Goal: Check status: Check status

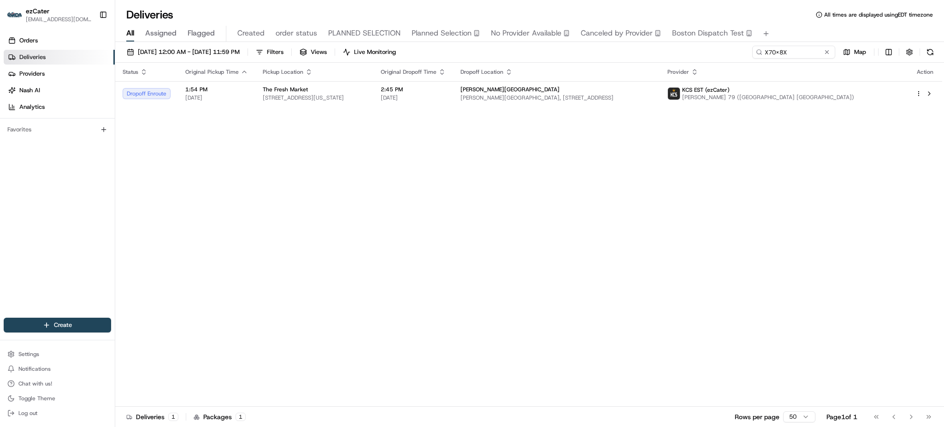
click at [806, 53] on input "X70X8X" at bounding box center [793, 52] width 83 height 13
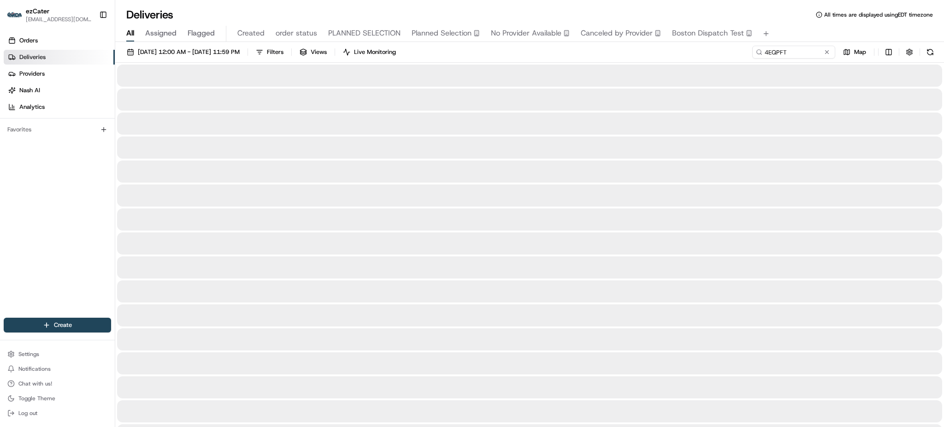
click at [803, 38] on div "All Assigned Flagged Created order status PLANNED SELECTION Planned Selection N…" at bounding box center [529, 34] width 829 height 16
click at [681, 58] on div "[DATE] 12:00 AM - [DATE] 11:59 PM Filters Views Live Monitoring 4EQPFT Map" at bounding box center [529, 54] width 829 height 17
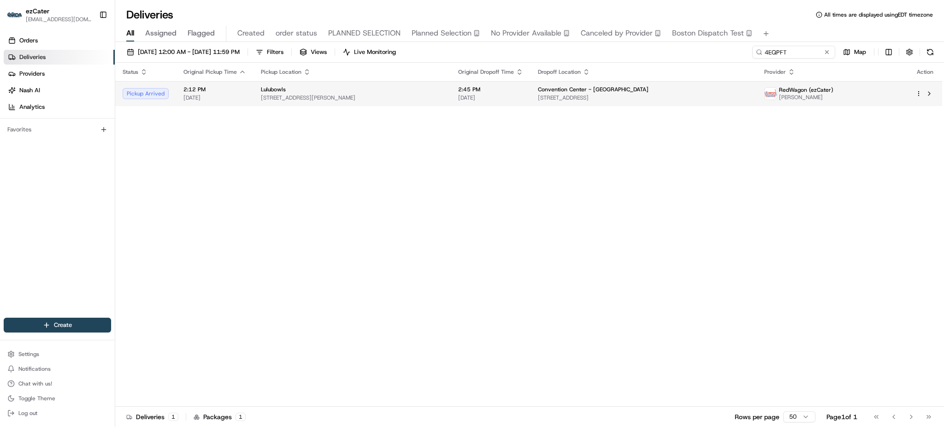
click at [503, 87] on span "2:45 PM" at bounding box center [490, 89] width 65 height 7
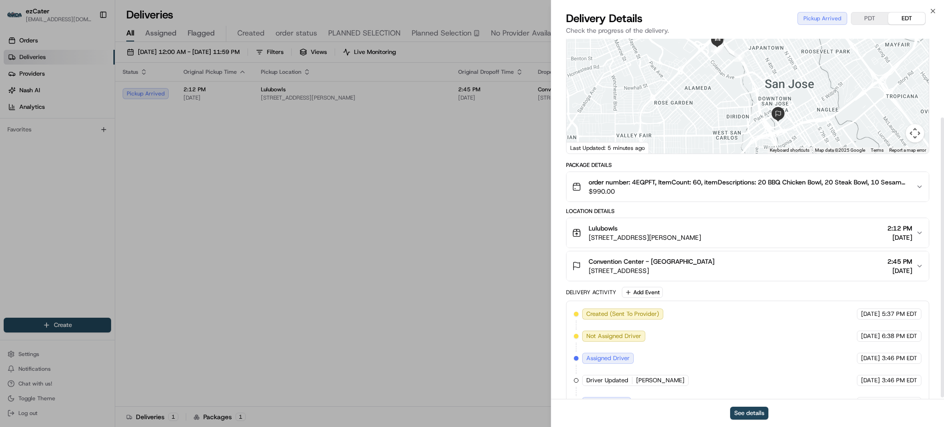
scroll to position [104, 0]
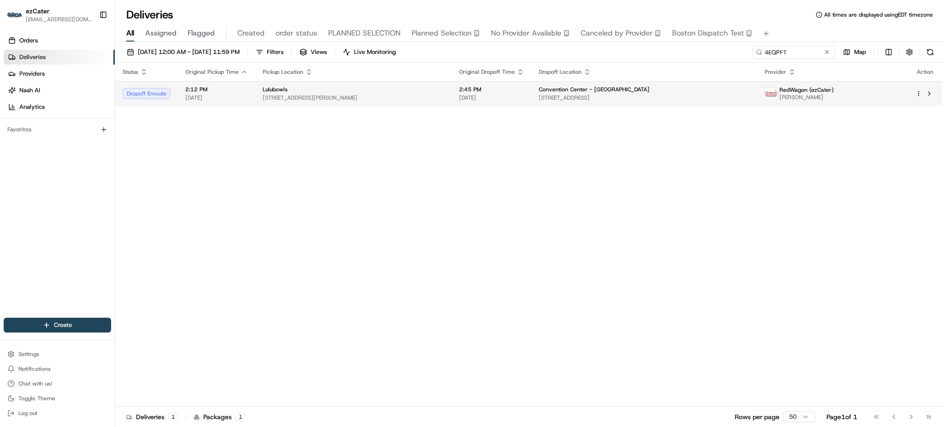
click at [620, 100] on span "[STREET_ADDRESS]" at bounding box center [644, 97] width 211 height 7
click at [341, 98] on span "[STREET_ADDRESS][PERSON_NAME]" at bounding box center [354, 97] width 182 height 7
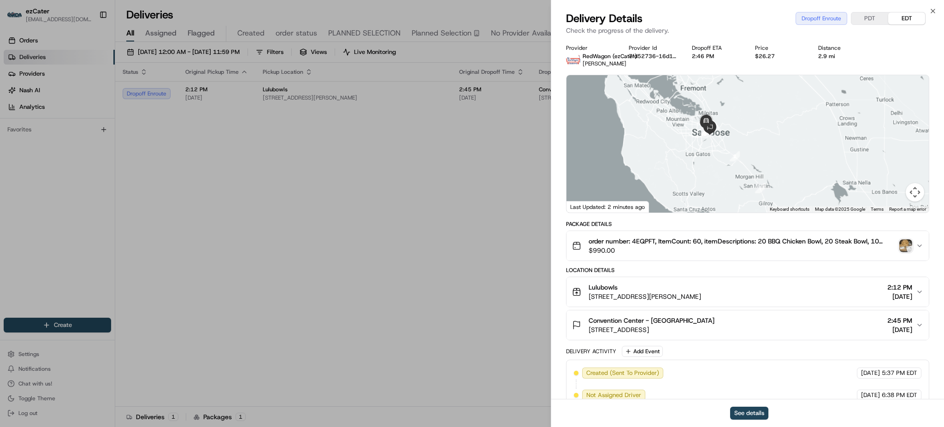
drag, startPoint x: 704, startPoint y: 126, endPoint x: 711, endPoint y: 147, distance: 22.2
click at [711, 147] on div at bounding box center [748, 143] width 362 height 137
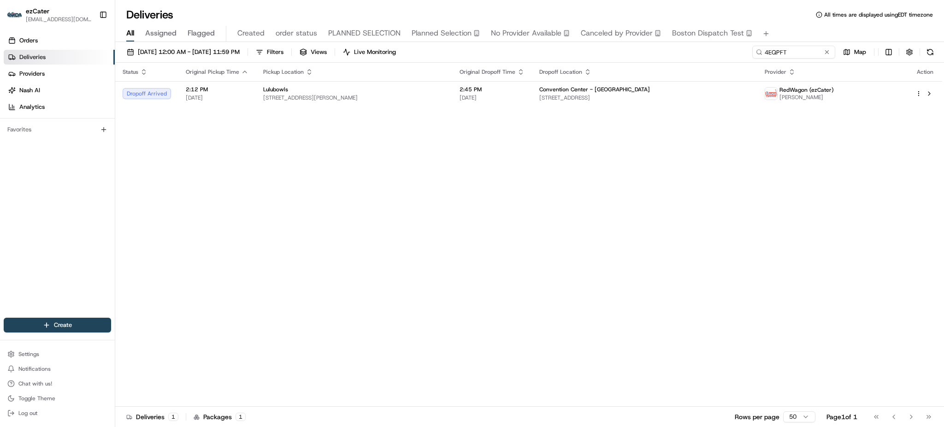
click at [793, 61] on div "[DATE] 12:00 AM - [DATE] 11:59 PM Filters Views Live Monitoring 4EQPFT Map" at bounding box center [529, 54] width 829 height 17
click at [794, 55] on input "4EQPFT" at bounding box center [780, 52] width 111 height 13
paste input "GV6ZCM"
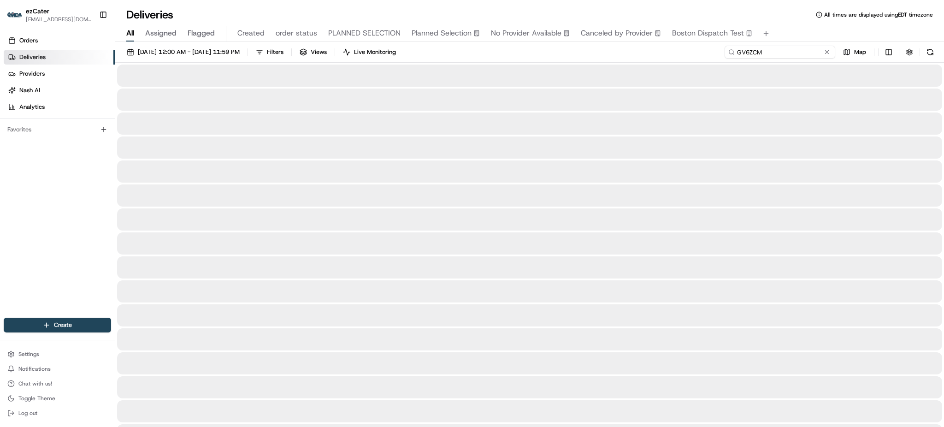
type input "GV6ZCM"
click at [792, 28] on div "All Assigned Flagged Created order status PLANNED SELECTION Planned Selection N…" at bounding box center [529, 34] width 829 height 16
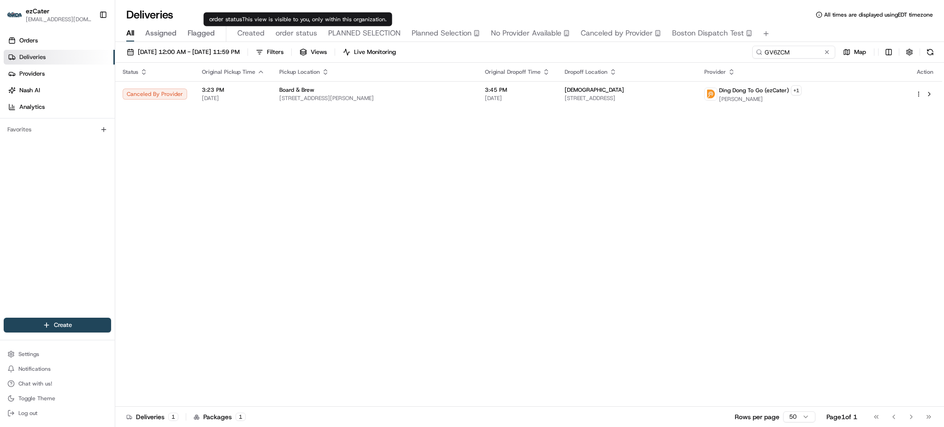
click at [328, 154] on div "Status Original Pickup Time Pickup Location Original Dropoff Time Dropoff Locat…" at bounding box center [528, 235] width 827 height 344
